Goal: Complete application form

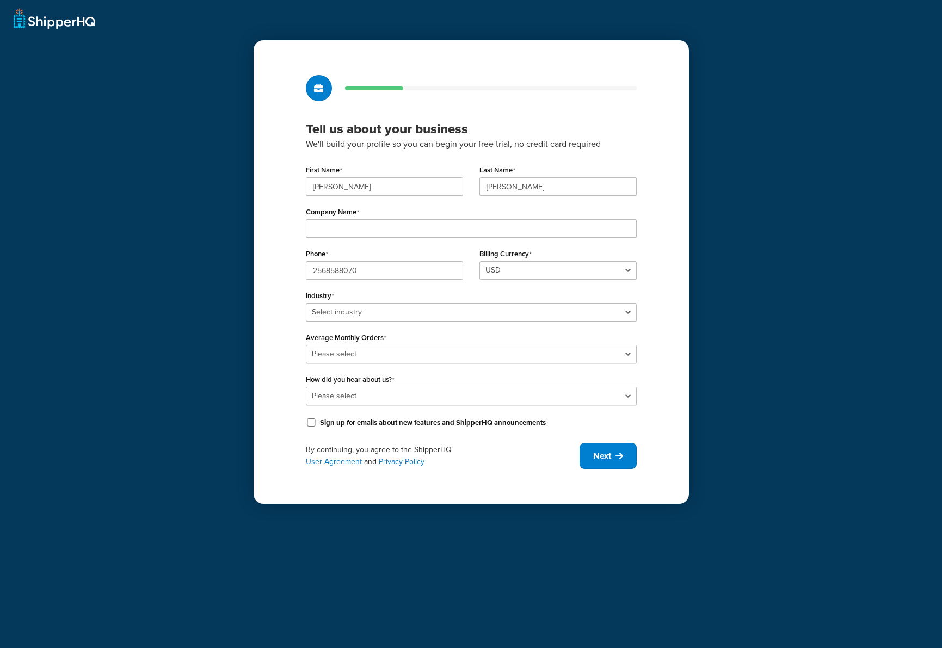
click at [723, 105] on div "Tell us about your business We'll build your profile so you can begin your free…" at bounding box center [471, 324] width 942 height 648
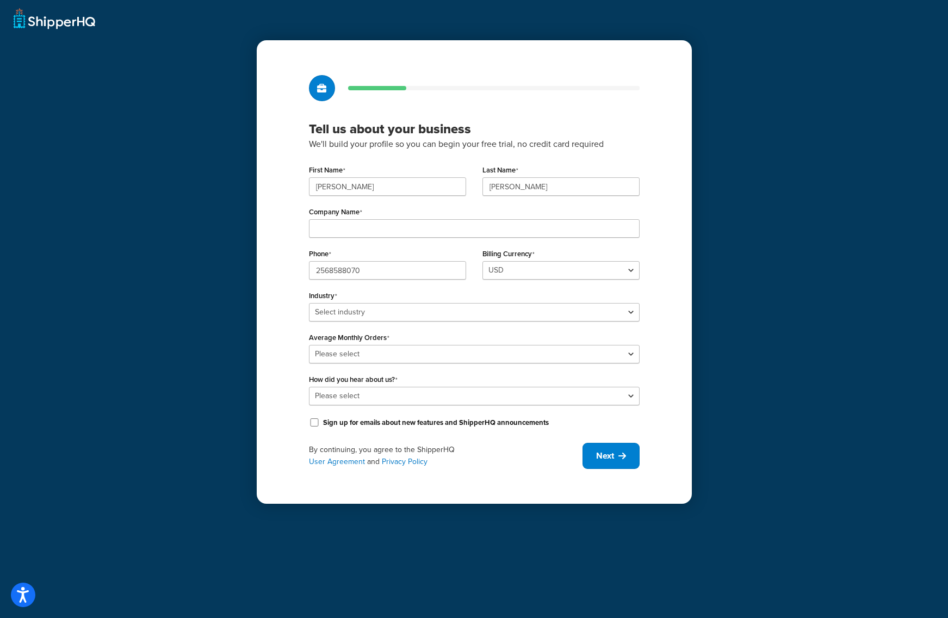
click at [168, 169] on div "Tell us about your business We'll build your profile so you can begin your free…" at bounding box center [474, 309] width 948 height 618
click at [337, 204] on div "Company Name" at bounding box center [474, 221] width 331 height 34
click at [339, 232] on input "Company Name" at bounding box center [474, 228] width 331 height 18
type input "House of Staunton"
click at [380, 356] on select "Please select 0-500 501-1,000 1,001-10,000 10,001-20,000 Over 20,000" at bounding box center [474, 354] width 331 height 18
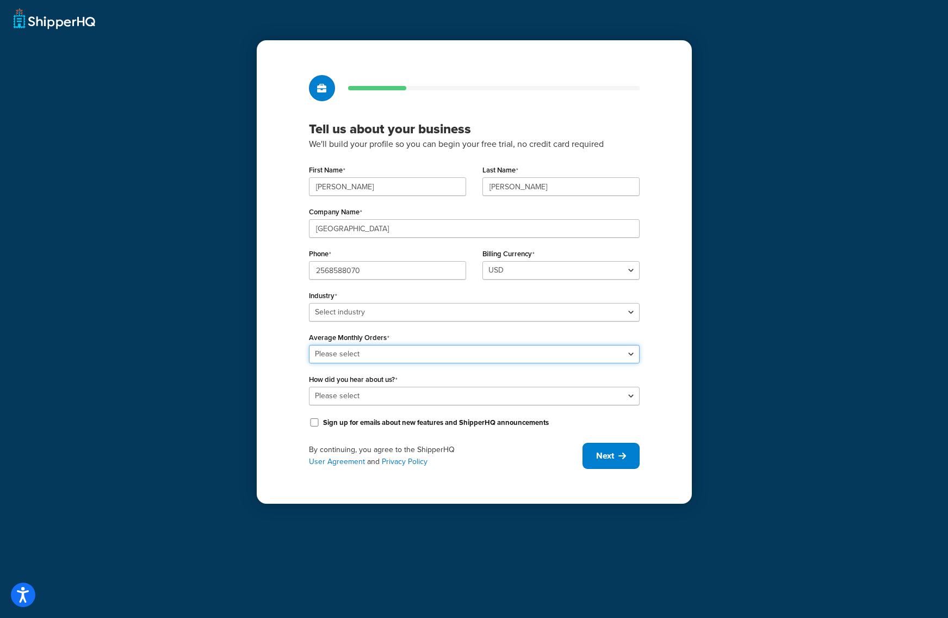
select select "3"
click at [309, 345] on select "Please select 0-500 501-1,000 1,001-10,000 10,001-20,000 Over 20,000" at bounding box center [474, 354] width 331 height 18
click at [382, 314] on select "Select industry Automotive Adult Agriculture Alcohol, Tobacco & CBD Arts & Craf…" at bounding box center [474, 312] width 331 height 18
select select "23"
click at [309, 303] on select "Select industry Automotive Adult Agriculture Alcohol, Tobacco & CBD Arts & Craf…" at bounding box center [474, 312] width 331 height 18
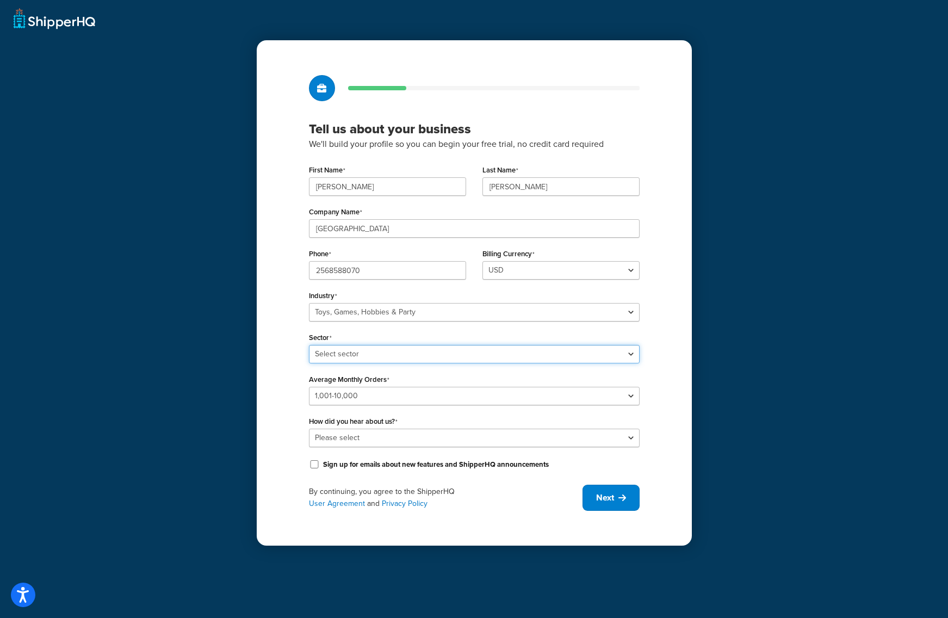
click at [378, 355] on select "Select sector Books Collectibles Computer Games Construction Toys Gambling Game…" at bounding box center [474, 354] width 331 height 18
select select "62"
click at [309, 345] on select "Select sector Books Collectibles Computer Games Construction Toys Gambling Game…" at bounding box center [474, 354] width 331 height 18
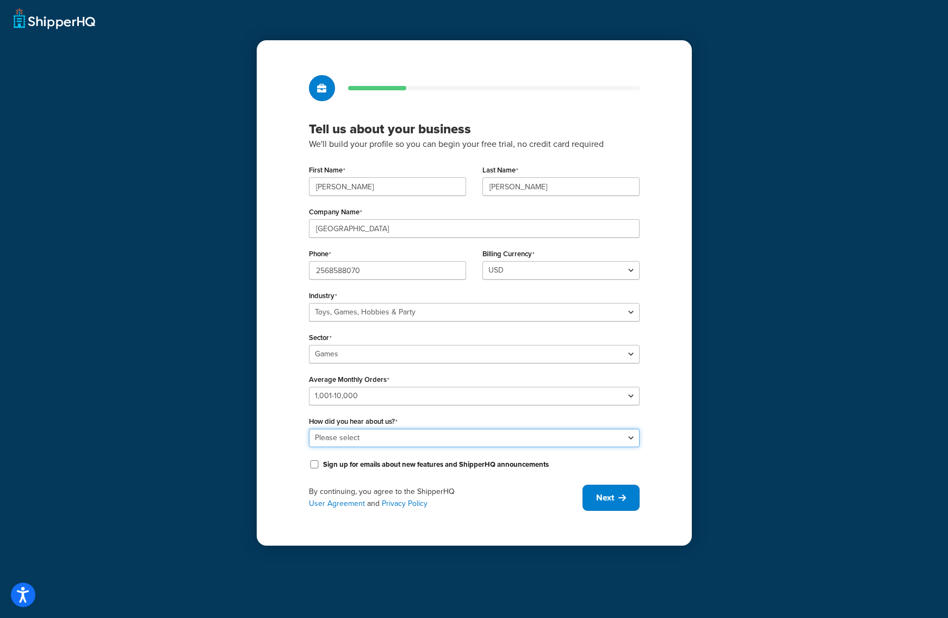
click at [382, 437] on select "Please select Online Search App Store or Marketplace Listing Referred by Agency…" at bounding box center [474, 438] width 331 height 18
select select "10"
click at [309, 429] on select "Please select Online Search App Store or Marketplace Listing Referred by Agency…" at bounding box center [474, 438] width 331 height 18
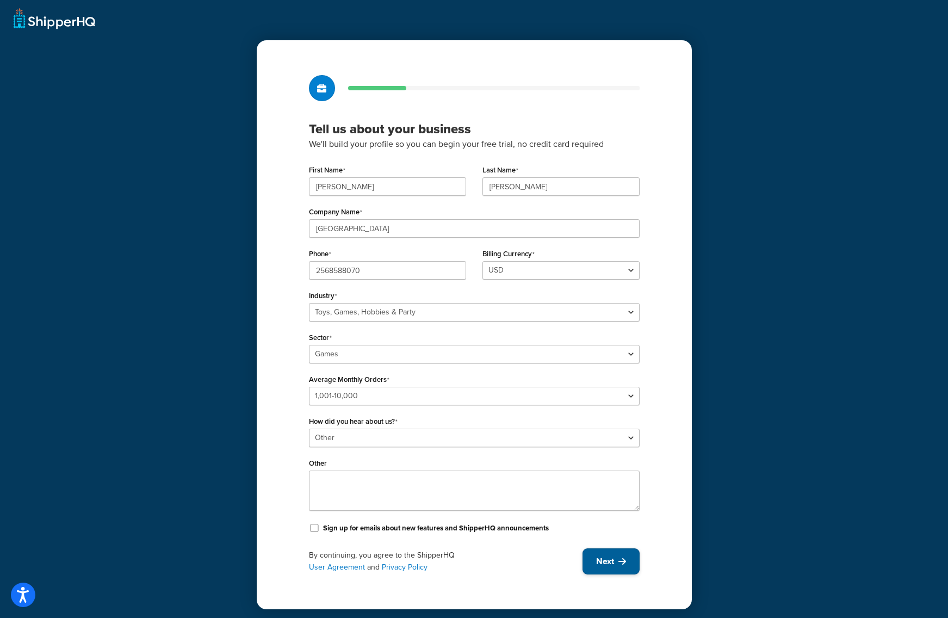
click at [602, 558] on span "Next" at bounding box center [605, 561] width 18 height 12
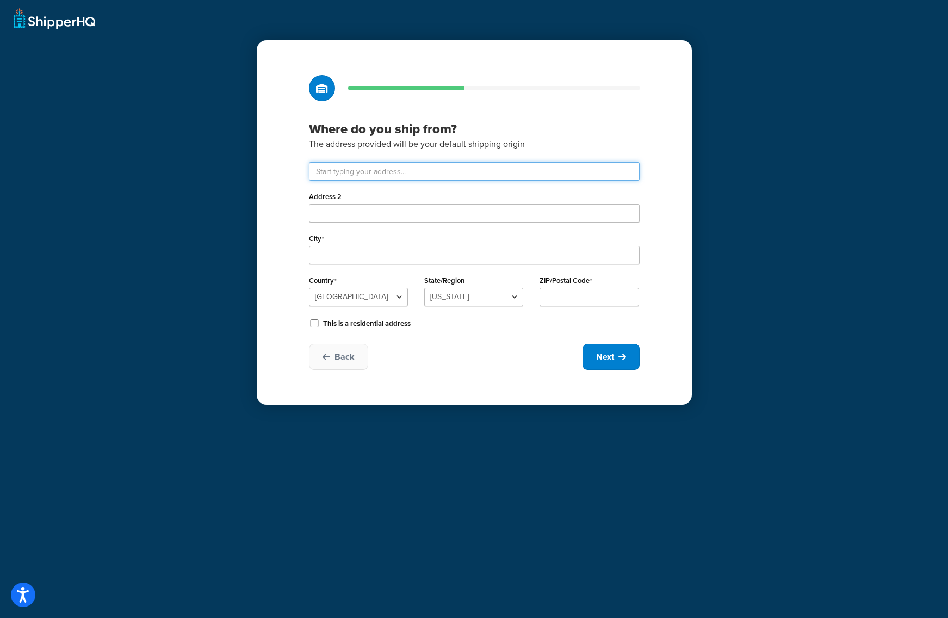
click at [364, 179] on input "text" at bounding box center [474, 171] width 331 height 18
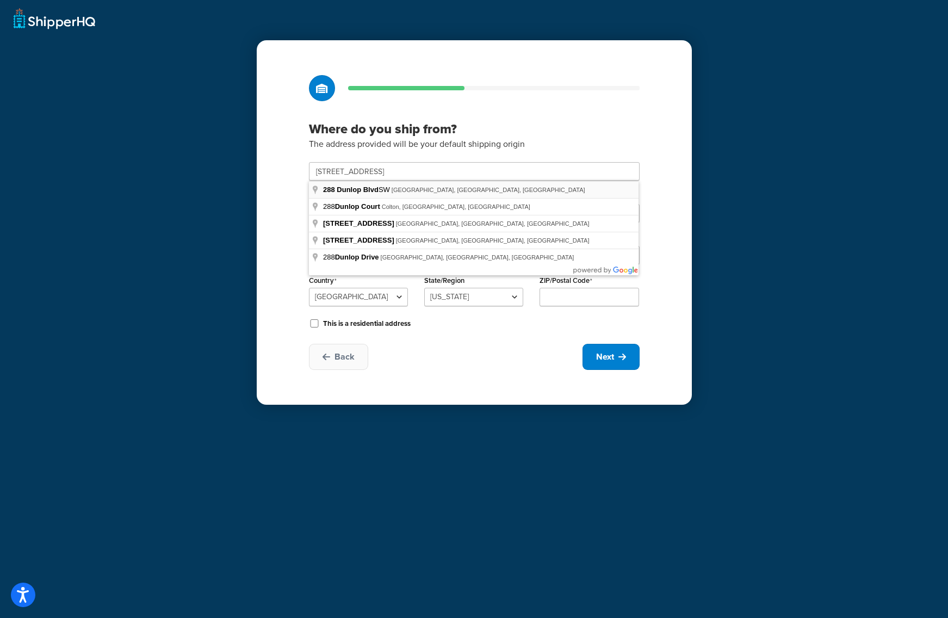
type input "288 Dunlop Blvd SW"
type input "Huntsville"
type input "35824"
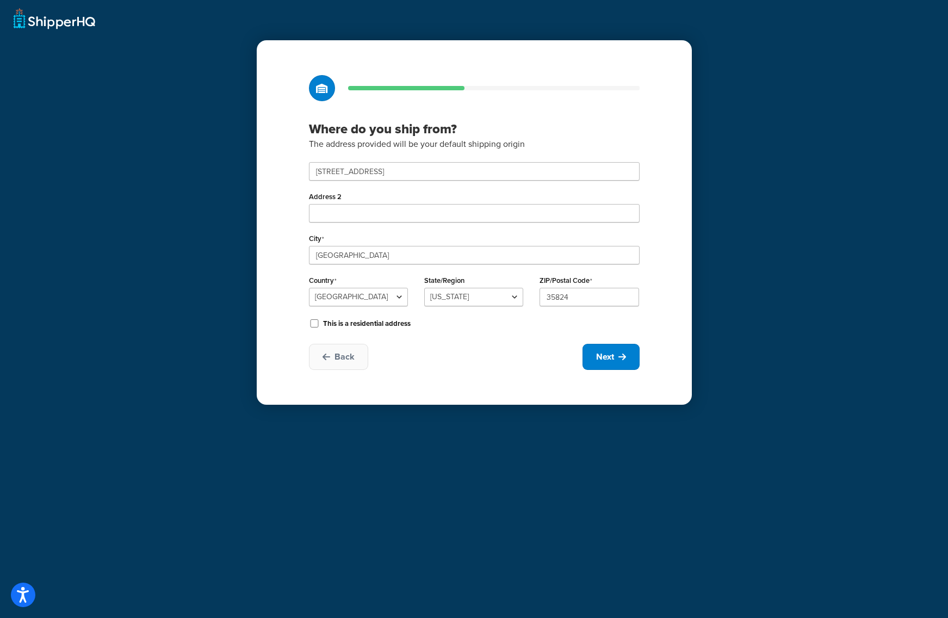
click at [506, 345] on div "Back Next" at bounding box center [474, 357] width 331 height 26
click at [614, 354] on button "Next" at bounding box center [611, 357] width 57 height 26
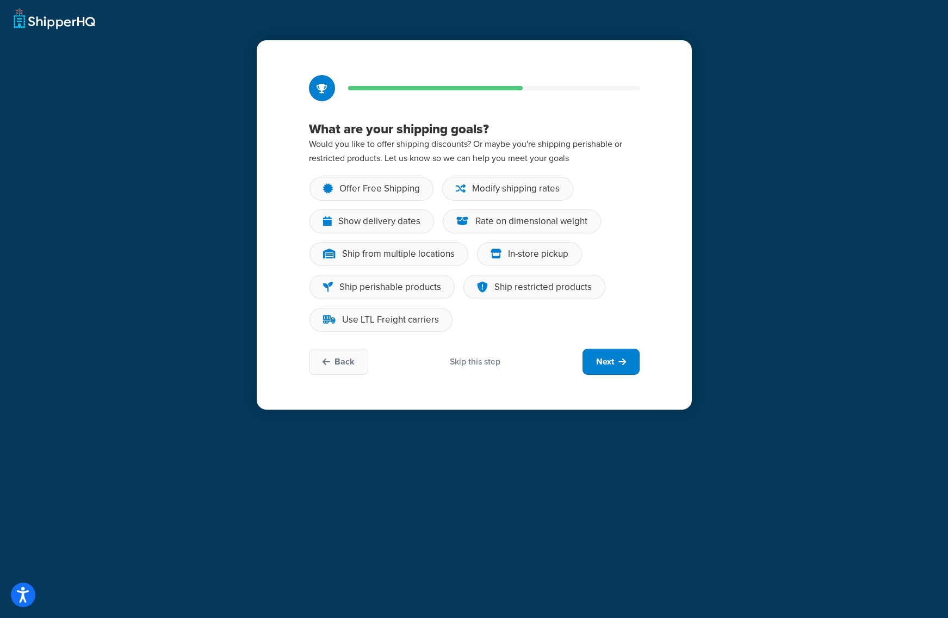
click at [469, 362] on div "Skip this step" at bounding box center [475, 362] width 51 height 12
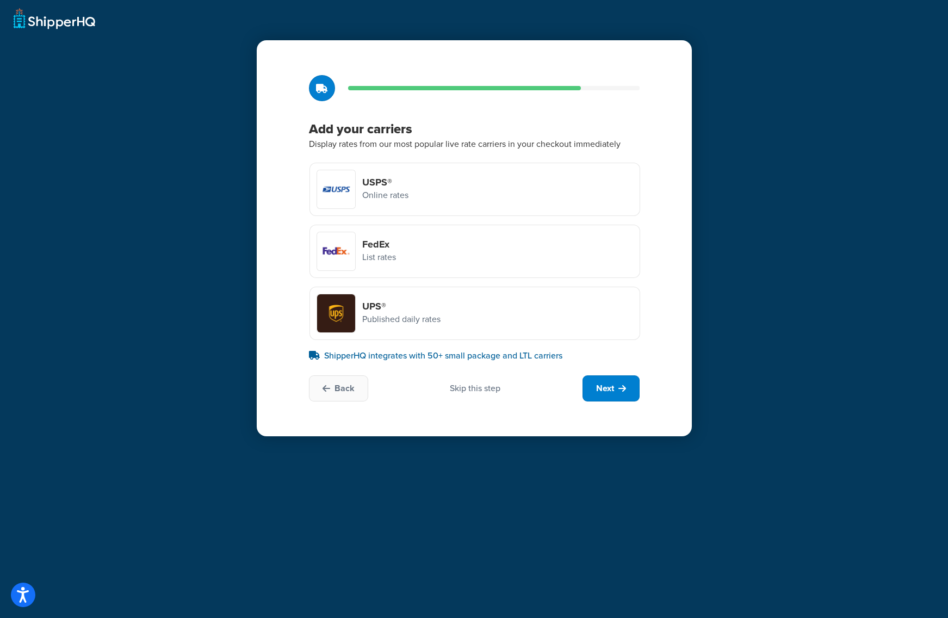
click at [473, 389] on div "Skip this step" at bounding box center [475, 388] width 51 height 12
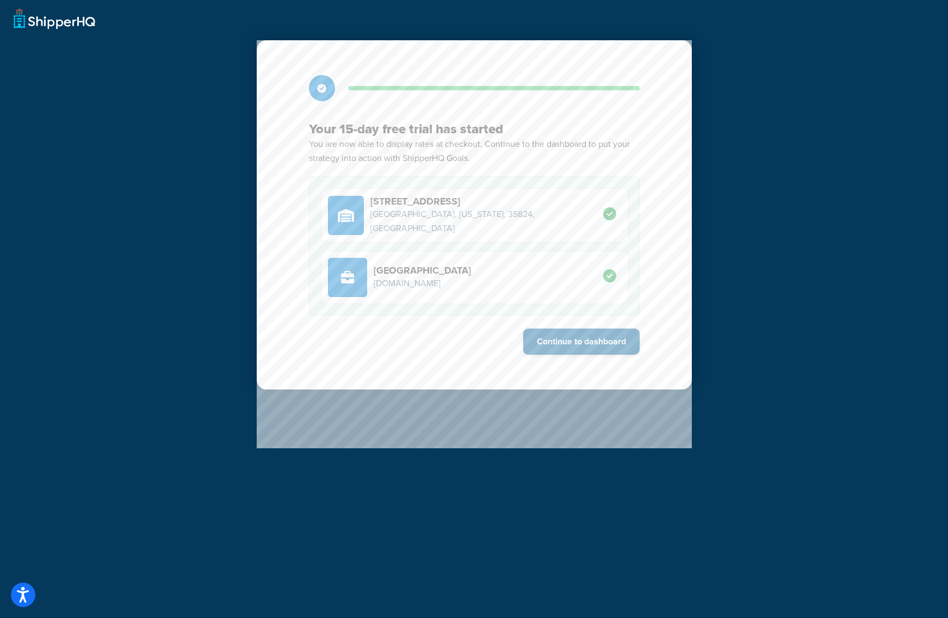
click at [557, 342] on button "Continue to dashboard" at bounding box center [581, 342] width 116 height 26
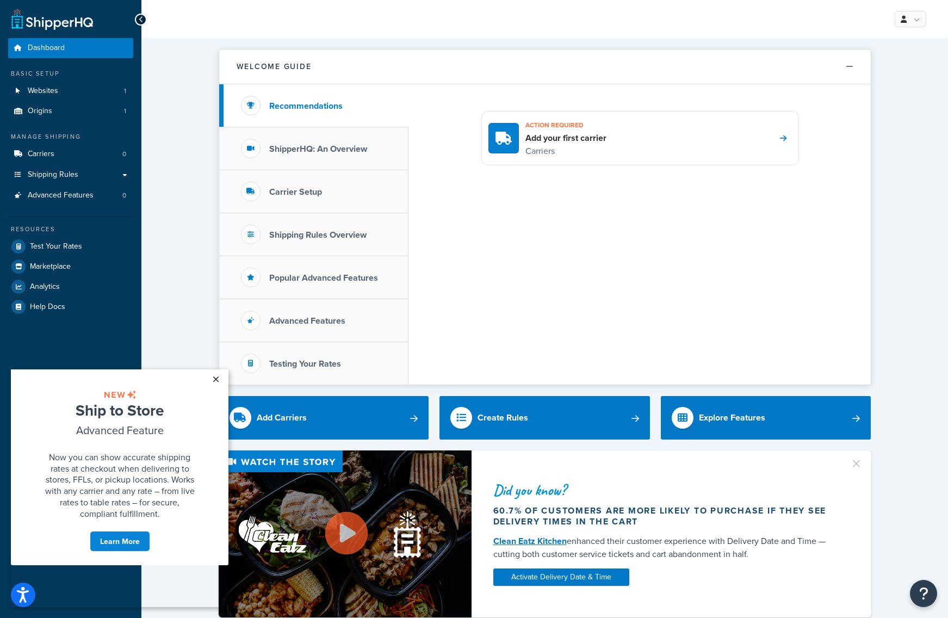
click at [212, 379] on link "×" at bounding box center [215, 379] width 19 height 20
